Goal: Navigation & Orientation: Understand site structure

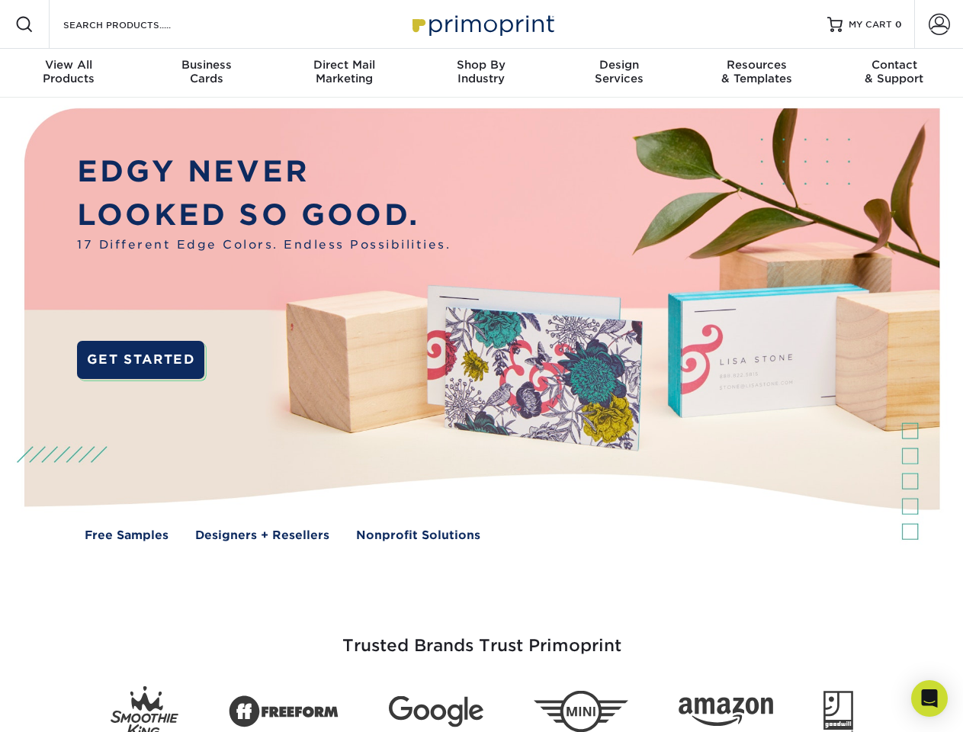
click at [481, 366] on img at bounding box center [481, 336] width 953 height 477
click at [24, 24] on span at bounding box center [24, 24] width 18 height 18
click at [939, 24] on span at bounding box center [939, 24] width 21 height 21
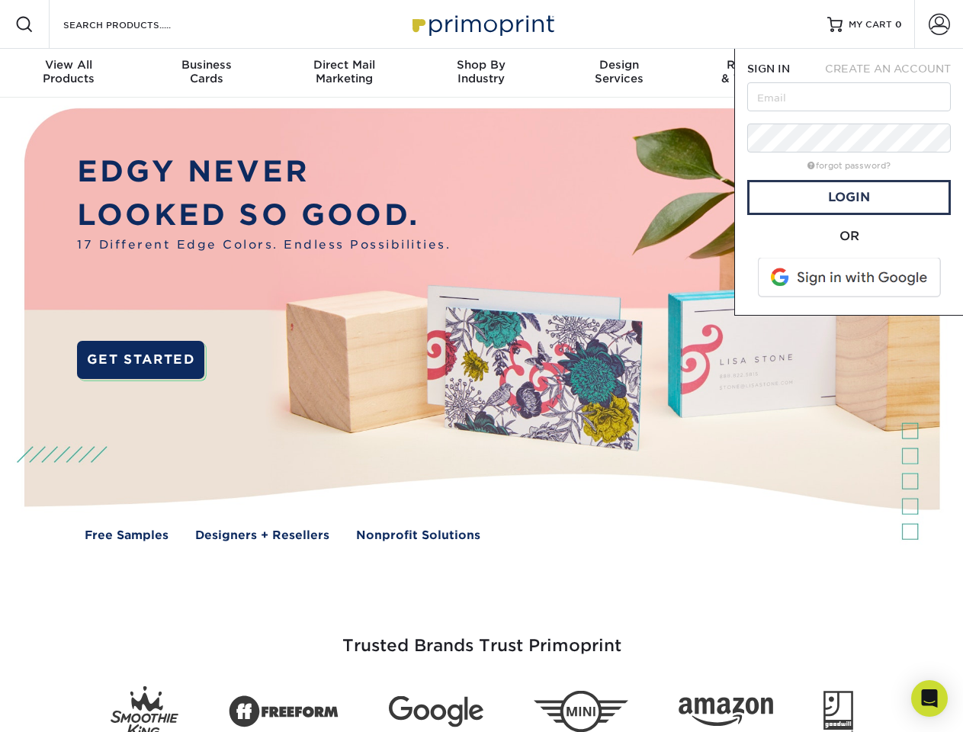
click at [69, 73] on div "View All Products" at bounding box center [68, 71] width 137 height 27
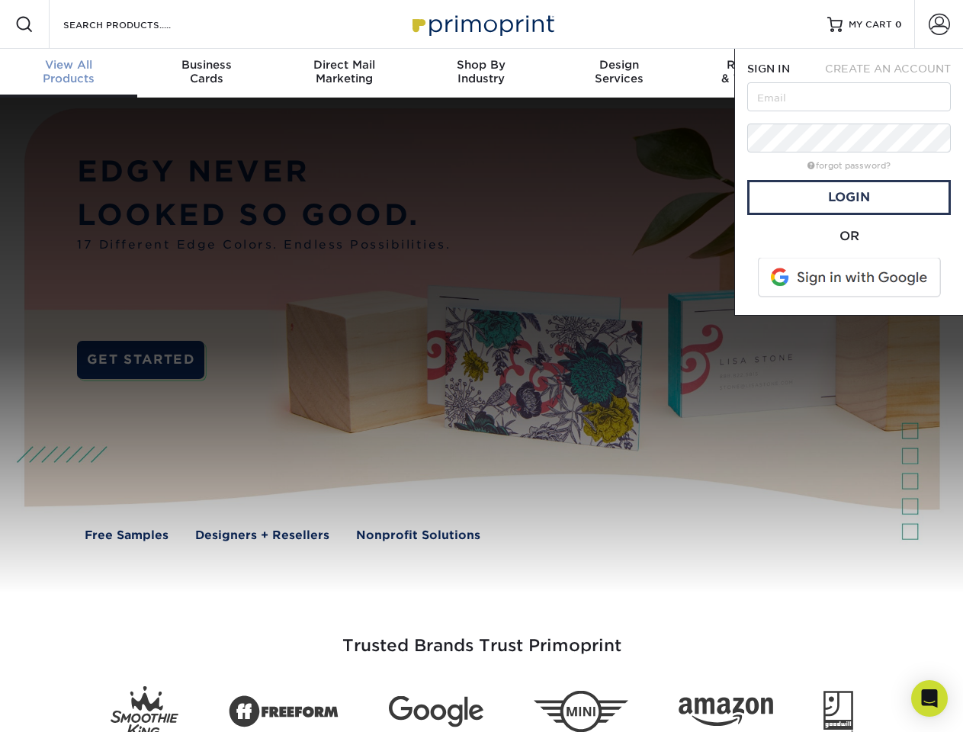
click at [206, 73] on div "Business Cards" at bounding box center [205, 71] width 137 height 27
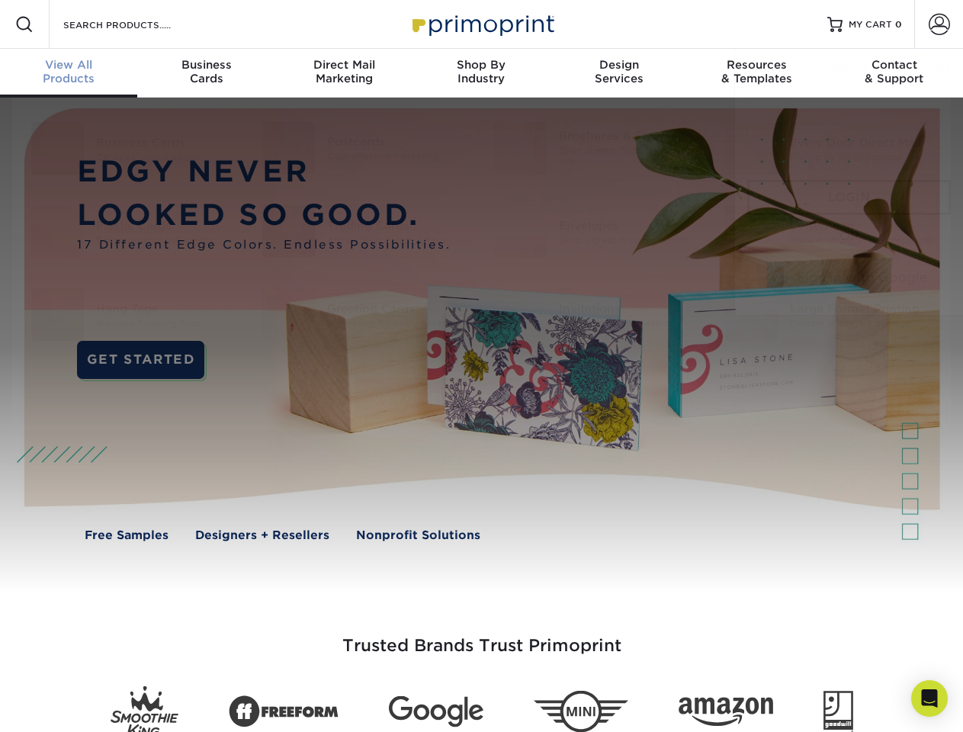
click at [344, 73] on div "Direct Mail Marketing" at bounding box center [343, 71] width 137 height 27
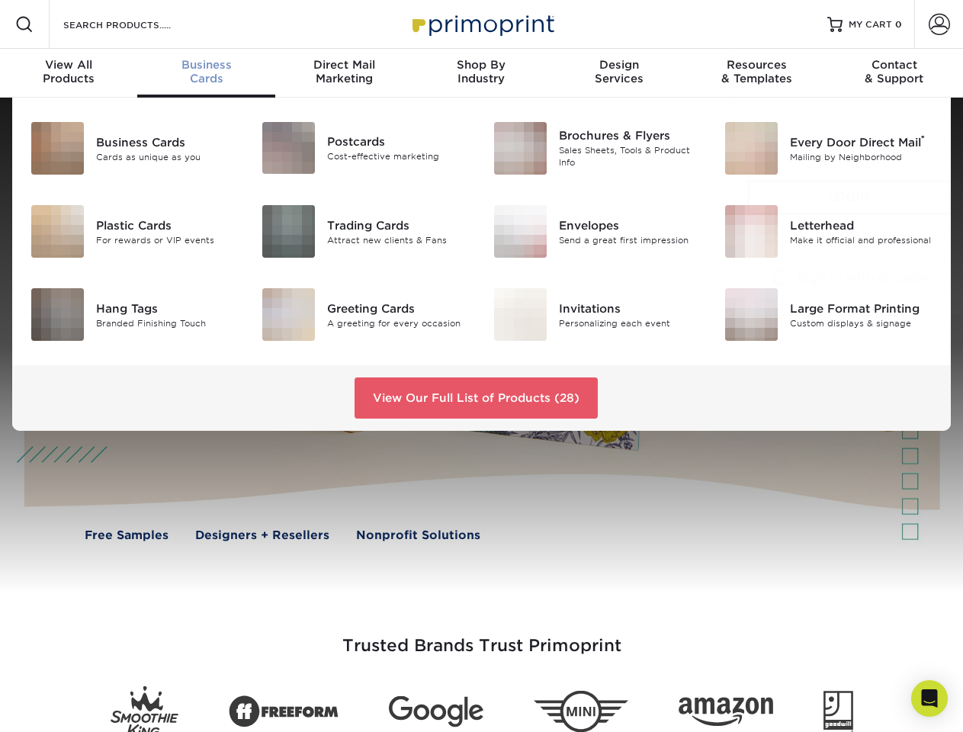
click at [481, 73] on div "Shop By Industry" at bounding box center [481, 71] width 137 height 27
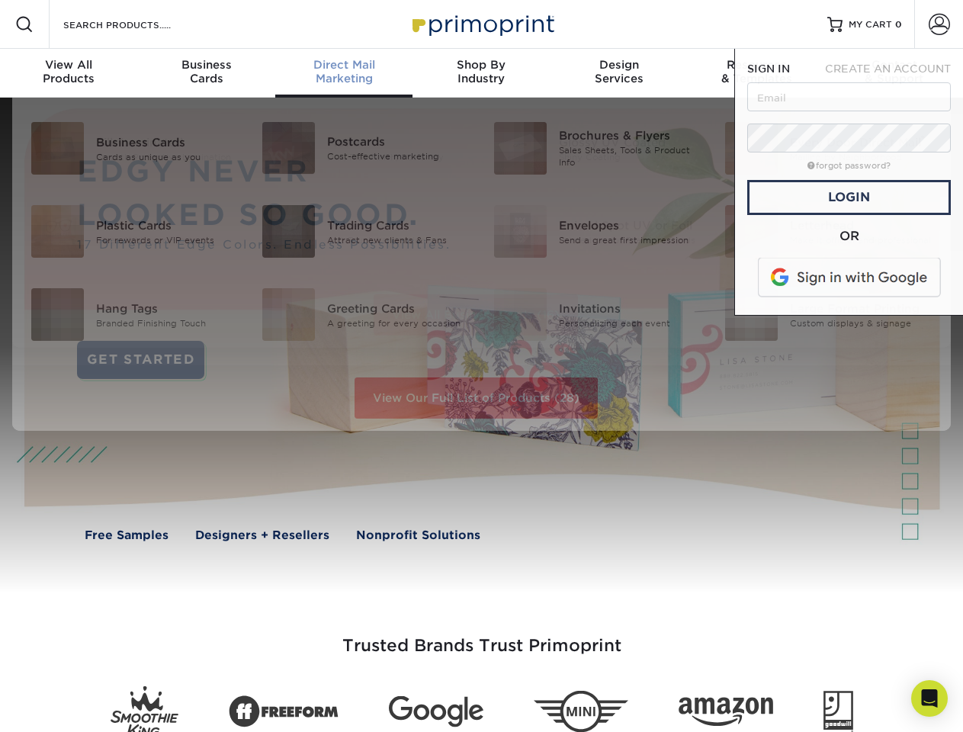
click at [619, 73] on div "Design Services" at bounding box center [619, 71] width 137 height 27
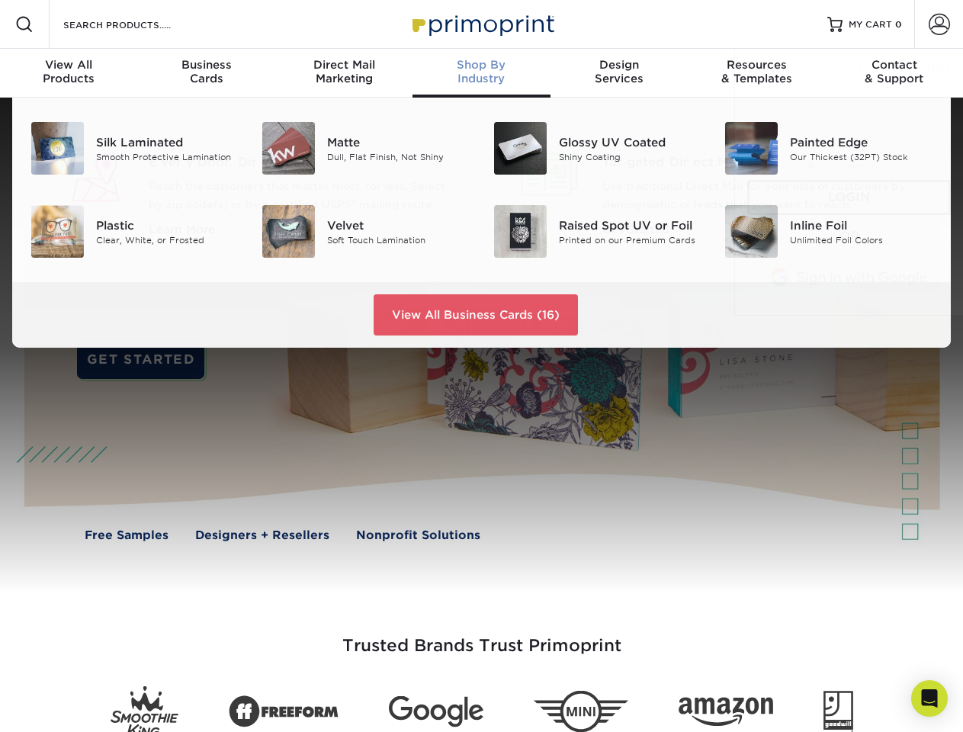
click at [757, 73] on span "SIGN IN" at bounding box center [768, 69] width 43 height 12
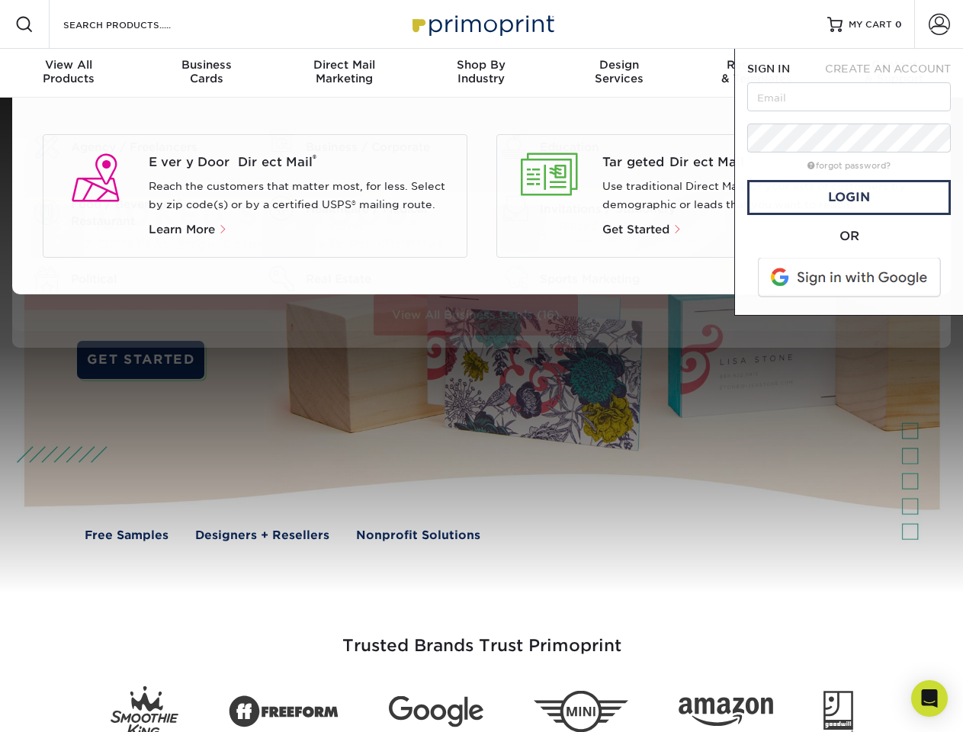
click at [895, 73] on div "Contact & Support" at bounding box center [894, 71] width 137 height 27
